Goal: Book appointment/travel/reservation

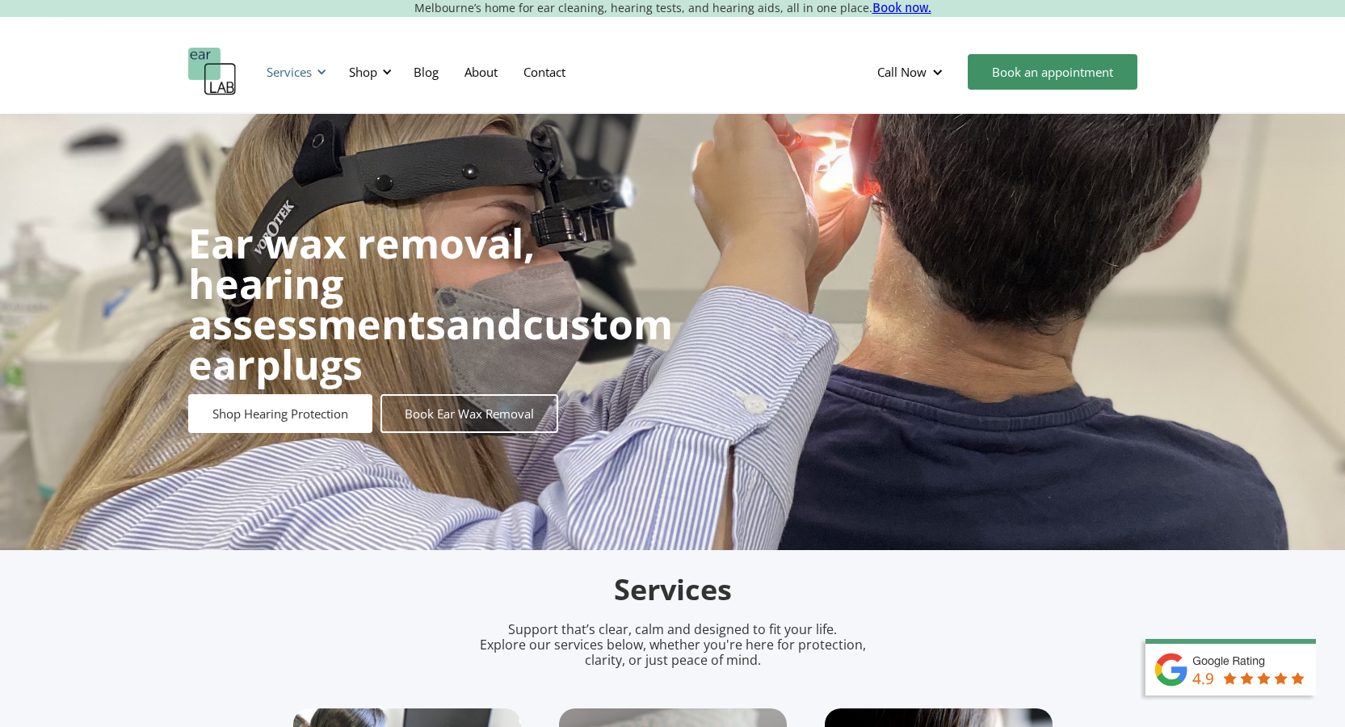
click at [321, 67] on div at bounding box center [321, 71] width 11 height 11
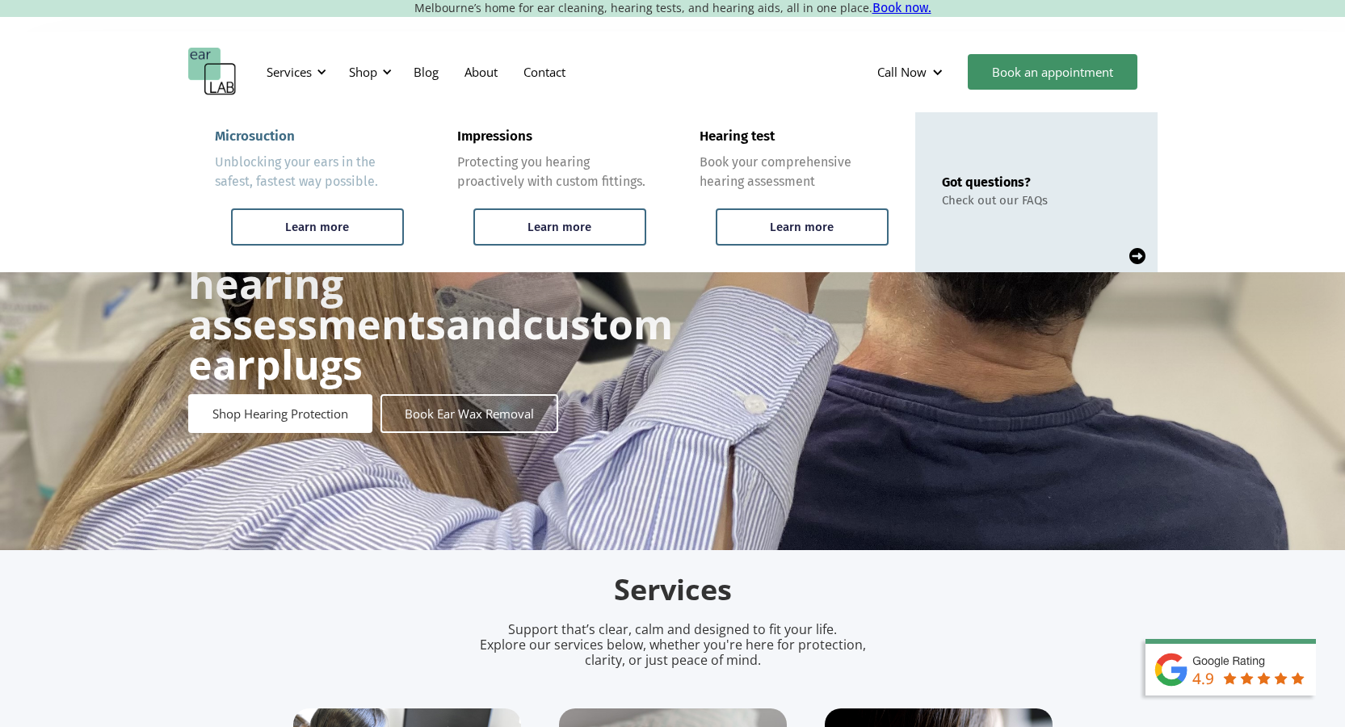
click at [271, 133] on div "Microsuction" at bounding box center [255, 136] width 80 height 16
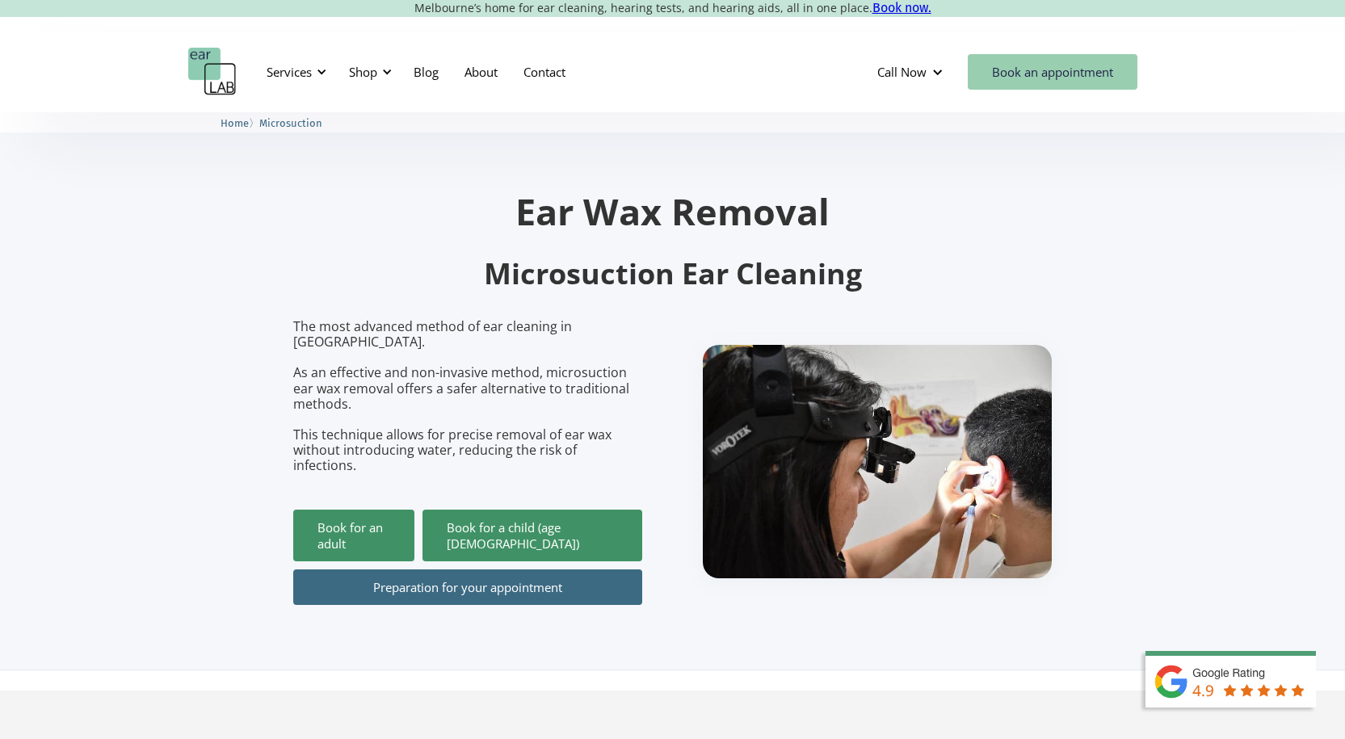
click at [1013, 69] on link "Book an appointment" at bounding box center [1052, 72] width 170 height 36
